Goal: Communication & Community: Answer question/provide support

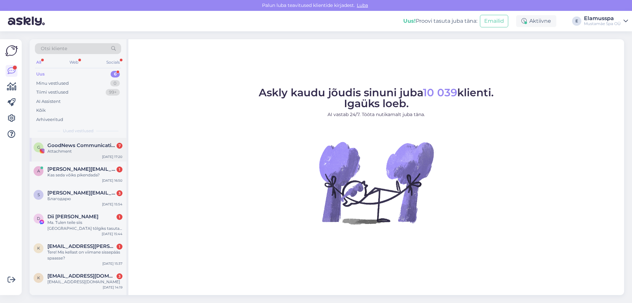
click at [81, 153] on div "Attachment" at bounding box center [84, 151] width 75 height 6
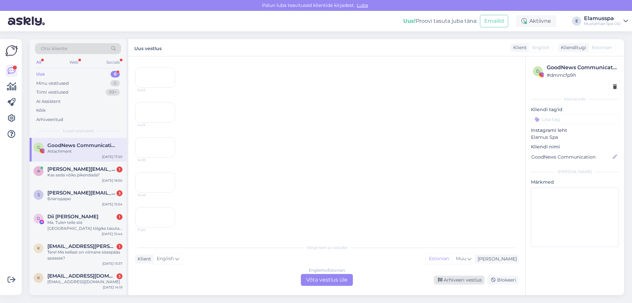
click at [462, 278] on div "Arhiveeri vestlus" at bounding box center [459, 279] width 51 height 9
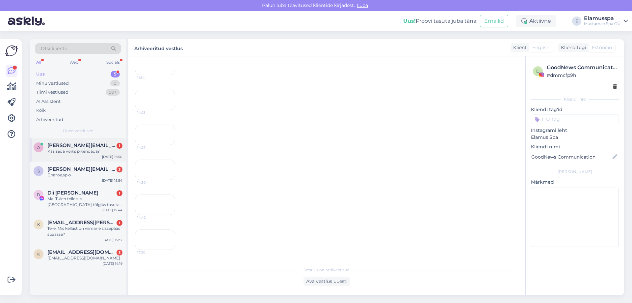
scroll to position [6017, 0]
click at [68, 157] on div "a [PERSON_NAME][EMAIL_ADDRESS][DOMAIN_NAME] 1 Kas seda võiks pikendada? [DATE] …" at bounding box center [78, 150] width 97 height 24
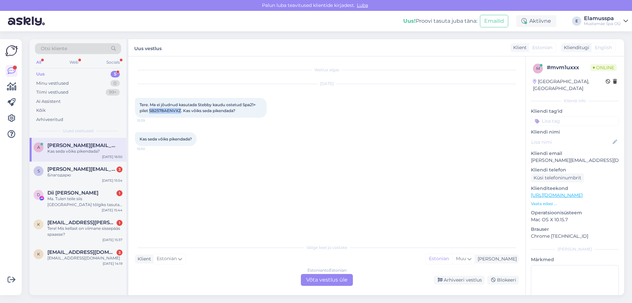
drag, startPoint x: 150, startPoint y: 110, endPoint x: 180, endPoint y: 111, distance: 29.6
click at [180, 111] on span "Tere. Ma ei jõudnud kasutada Stebby kaudu ostetud Spa21+ pilet SB2578AENVXZ. Ka…" at bounding box center [198, 107] width 117 height 11
copy span "SB2578AENVXZ"
click at [326, 280] on div "Estonian to Estonian Võta vestlus üle" at bounding box center [327, 280] width 52 height 12
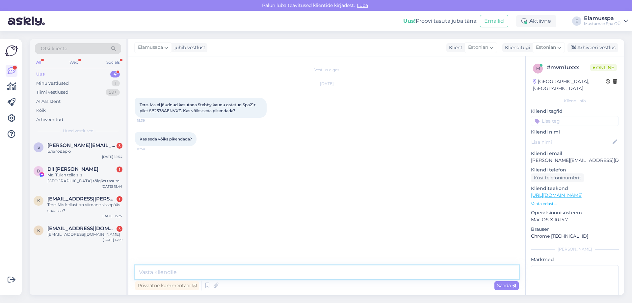
click at [260, 271] on textarea at bounding box center [327, 272] width 384 height 14
click at [156, 271] on textarea "Tere! teie stebby pilet on pikendatud 30 päeva lisaks. :)" at bounding box center [327, 272] width 384 height 14
type textarea "Tere! Teie stebby pilet on pikendatud 30 päeva lisaks. :)"
drag, startPoint x: 510, startPoint y: 281, endPoint x: 515, endPoint y: 296, distance: 15.8
click at [509, 281] on div "Saada" at bounding box center [506, 285] width 24 height 9
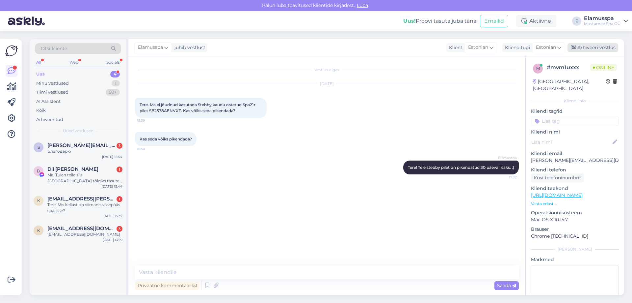
click at [586, 48] on div "Arhiveeri vestlus" at bounding box center [593, 47] width 51 height 9
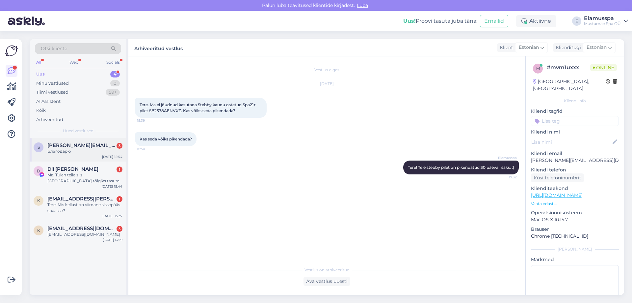
click at [45, 146] on div "s [PERSON_NAME][EMAIL_ADDRESS][DOMAIN_NAME] 3 Благодарю" at bounding box center [78, 148] width 89 height 12
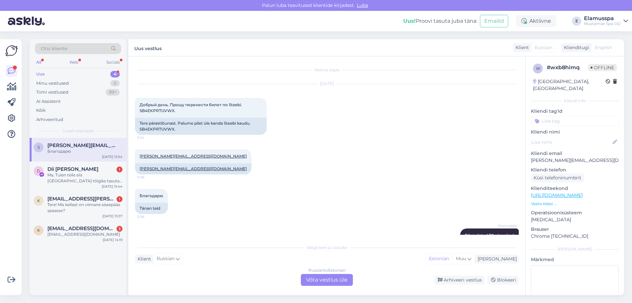
scroll to position [257, 0]
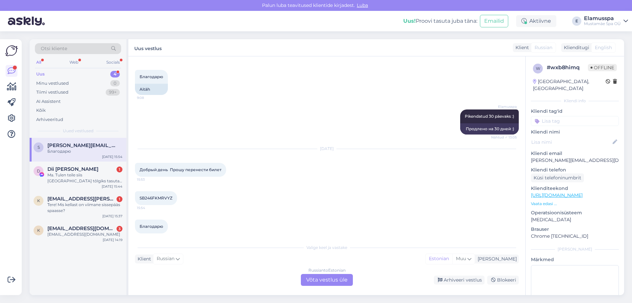
click at [328, 277] on div "Russian to Estonian Võta vestlus üle" at bounding box center [327, 280] width 52 height 12
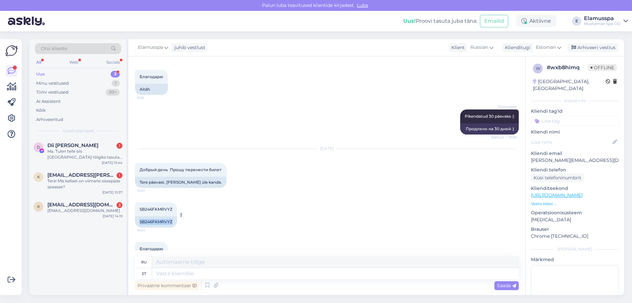
drag, startPoint x: 140, startPoint y: 214, endPoint x: 172, endPoint y: 218, distance: 32.1
click at [172, 218] on div "SB246FKMRVYZ" at bounding box center [156, 221] width 42 height 11
copy div "SB246FKMRVYZ"
click at [250, 272] on textarea at bounding box center [335, 273] width 367 height 11
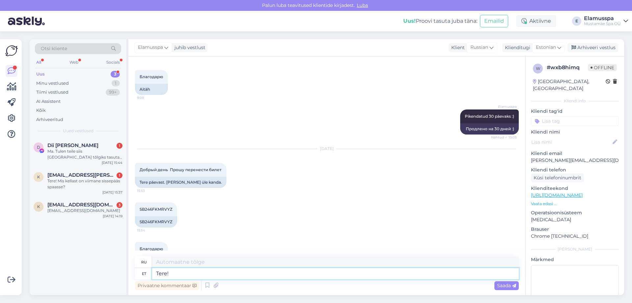
type textarea "Tere!"
type textarea "Привет!"
type textarea "Tere! [GEOGRAPHIC_DATA]"
type textarea "Привет! Мы продлили"
type textarea "Tere! [GEOGRAPHIC_DATA]"
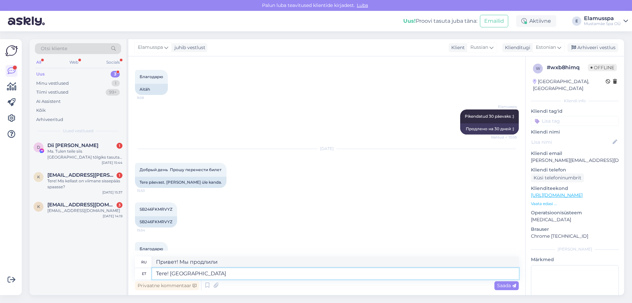
type textarea "Здравствуйте! Мы продлили ваш"
type textarea "Tere! Pikendasime teie stebby pi"
type textarea "Здравствуйте! Мы продлили ваш стебби."
type textarea "Tere! Pikendasime teie stebby piletit"
type textarea "Здравствуйте! Мы продлили ваш билет на Stebby."
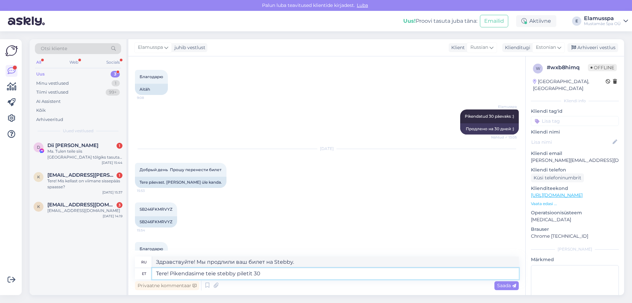
type textarea "Tere! Pikendasime teie stebby piletit 30 p"
type textarea "Здравствуйте! Мы продлили ваш билет на Stebby на 30 дней."
type textarea "Tere! Pikendasime teie stebby piletit 30 päeva lisaks. :"
type textarea "Здравствуйте! Мы продлили ваш билет на Stebby ещё на 30 дней."
type textarea "Tere! Pikendasime teie stebby piletit 30 päeva lisaks. :)"
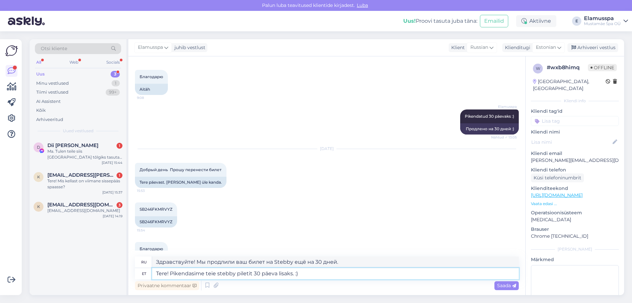
type textarea "Привет! Мы продлили ваш билет на Stebby ещё на 30 дней. :)"
type textarea "Tere! Pikendasime teie stebby piletit 30 päeva lisaks. :)"
click at [514, 288] on div "Saada" at bounding box center [506, 285] width 24 height 9
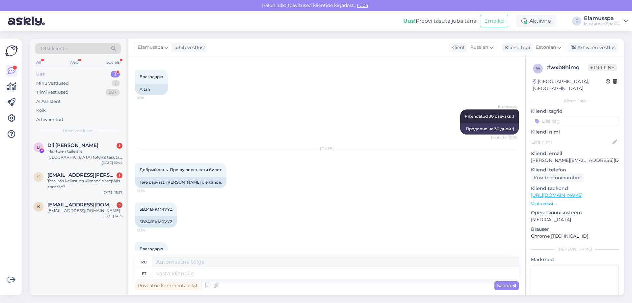
scroll to position [320, 0]
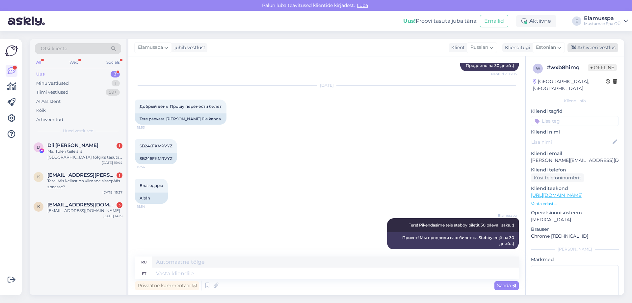
click at [603, 44] on div "Arhiveeri vestlus" at bounding box center [593, 47] width 51 height 9
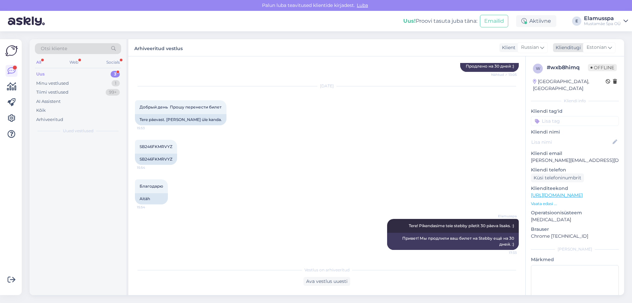
scroll to position [314, 0]
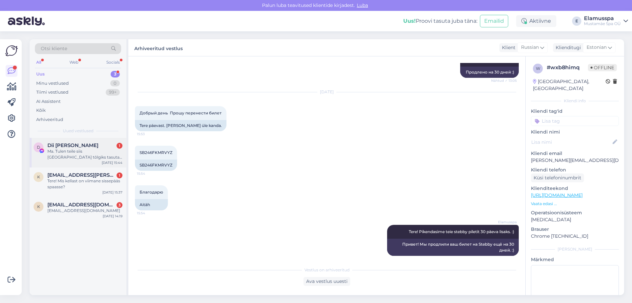
click at [126, 152] on div "D Dii [PERSON_NAME] 1 Ma. Tulen teile siis [GEOGRAPHIC_DATA] tõlgiks tasuta kui…" at bounding box center [78, 153] width 97 height 30
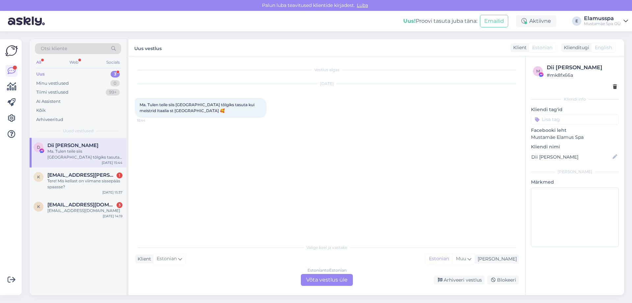
scroll to position [0, 0]
click at [98, 174] on span "[EMAIL_ADDRESS][PERSON_NAME][DOMAIN_NAME]" at bounding box center [81, 175] width 68 height 6
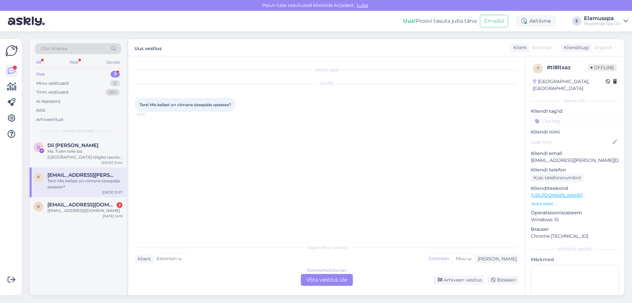
click at [326, 281] on div "Estonian to Estonian Võta vestlus üle" at bounding box center [327, 280] width 52 height 12
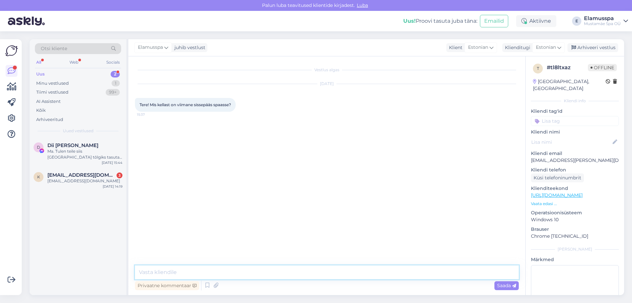
click at [222, 271] on textarea at bounding box center [327, 272] width 384 height 14
type textarea "[PERSON_NAME]! Viimane sissepääs spasse on 23:00 ja sulgeme uksed 00:00, Spa21+…"
click at [506, 288] on span "Saada" at bounding box center [506, 285] width 19 height 6
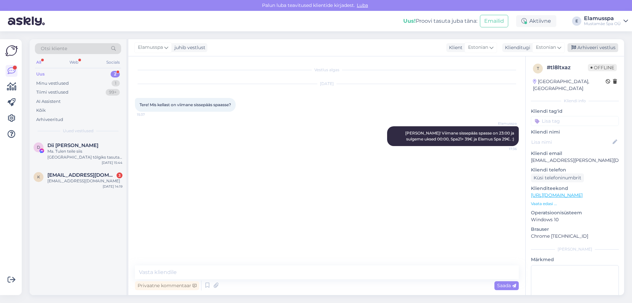
click at [602, 44] on div "Arhiveeri vestlus" at bounding box center [593, 47] width 51 height 9
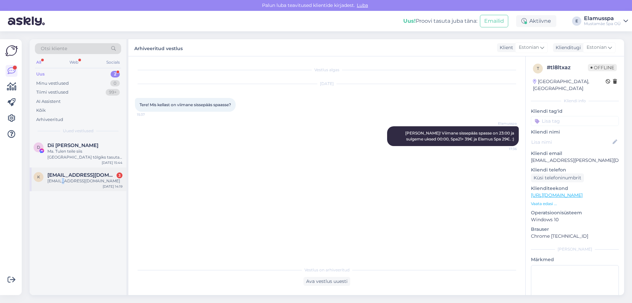
drag, startPoint x: 60, startPoint y: 186, endPoint x: 70, endPoint y: 175, distance: 15.6
click at [64, 178] on div "k [EMAIL_ADDRESS][DOMAIN_NAME] 3 [DOMAIN_NAME][EMAIL_ADDRESS][DOMAIN_NAME] [DAT…" at bounding box center [78, 179] width 97 height 24
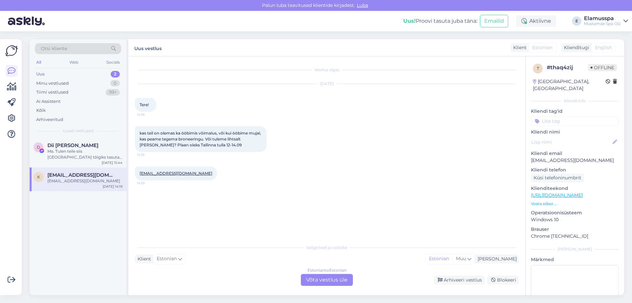
click at [339, 279] on div "Estonian to Estonian Võta vestlus üle" at bounding box center [327, 280] width 52 height 12
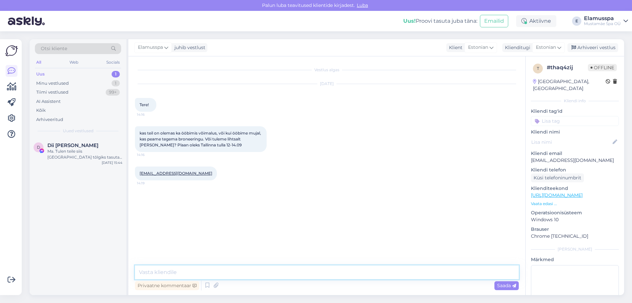
click at [223, 270] on textarea at bounding box center [327, 272] width 384 height 14
drag, startPoint x: 138, startPoint y: 173, endPoint x: 194, endPoint y: 174, distance: 55.3
click at [194, 174] on div "[EMAIL_ADDRESS][DOMAIN_NAME] 14:19" at bounding box center [176, 173] width 82 height 14
copy link "[EMAIL_ADDRESS][DOMAIN_NAME]"
